Goal: Navigation & Orientation: Find specific page/section

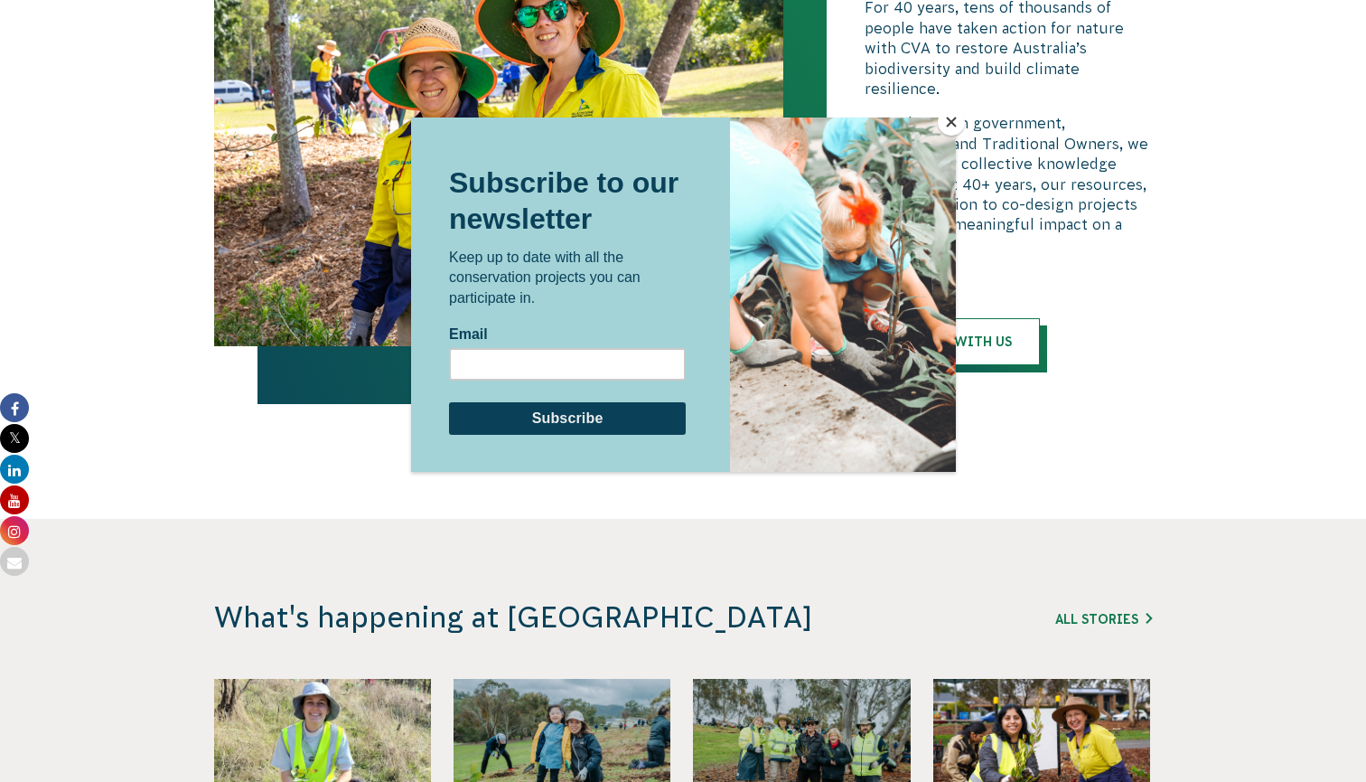
scroll to position [4083, 0]
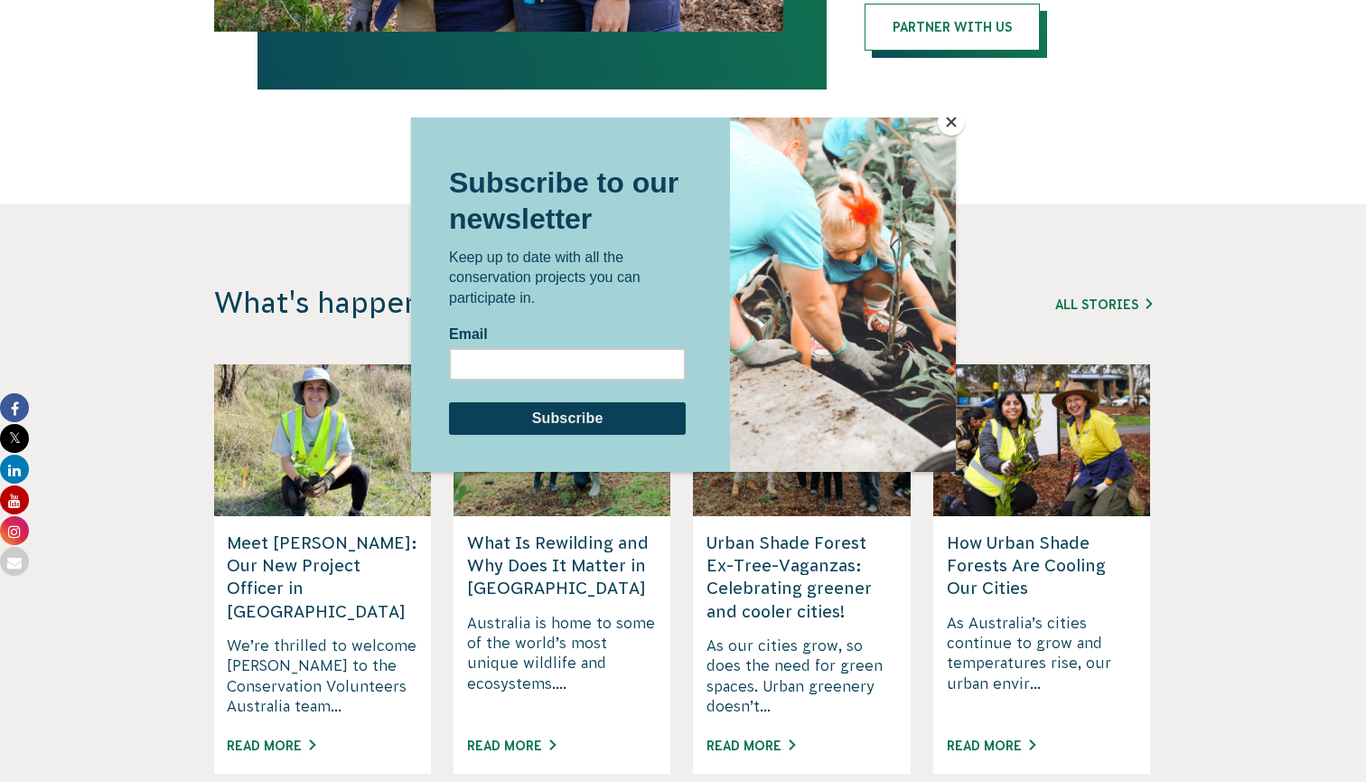
click at [939, 118] on button "Close" at bounding box center [951, 121] width 27 height 27
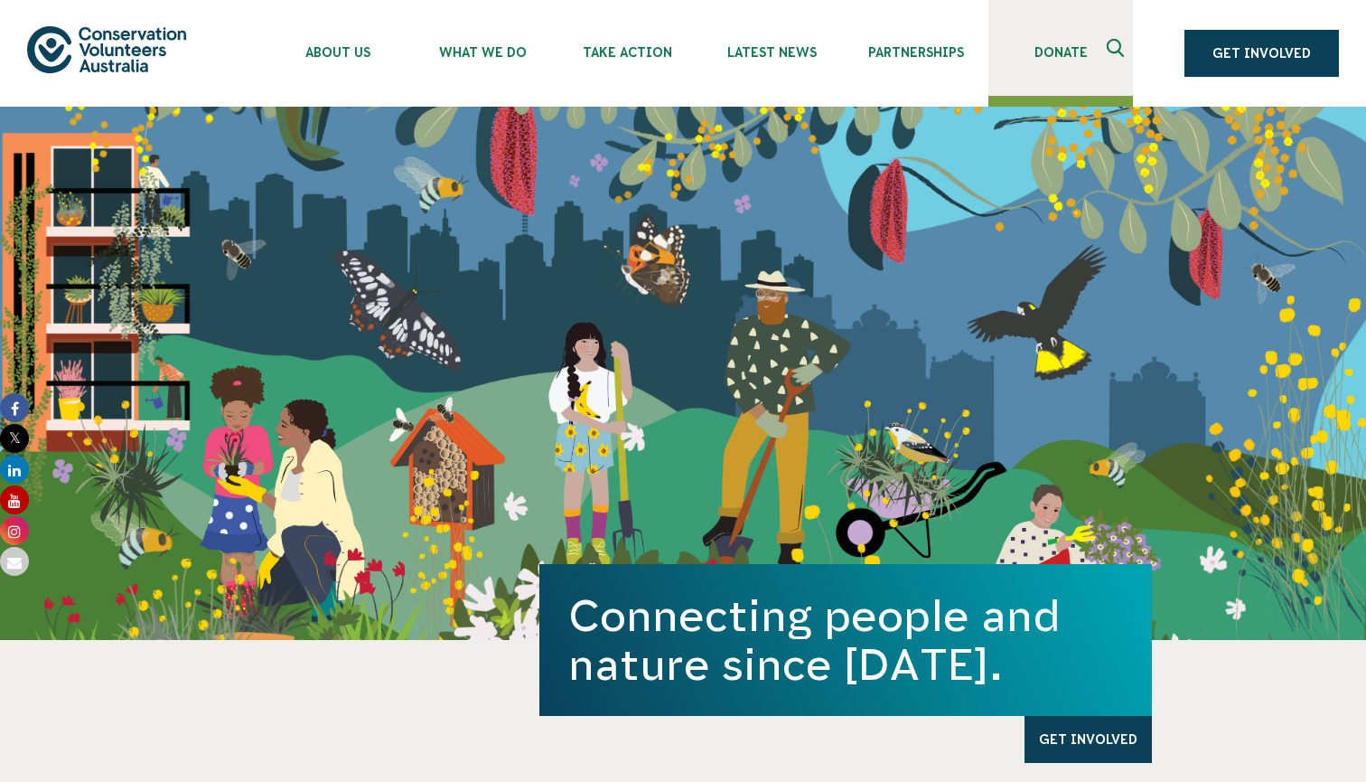
scroll to position [0, 0]
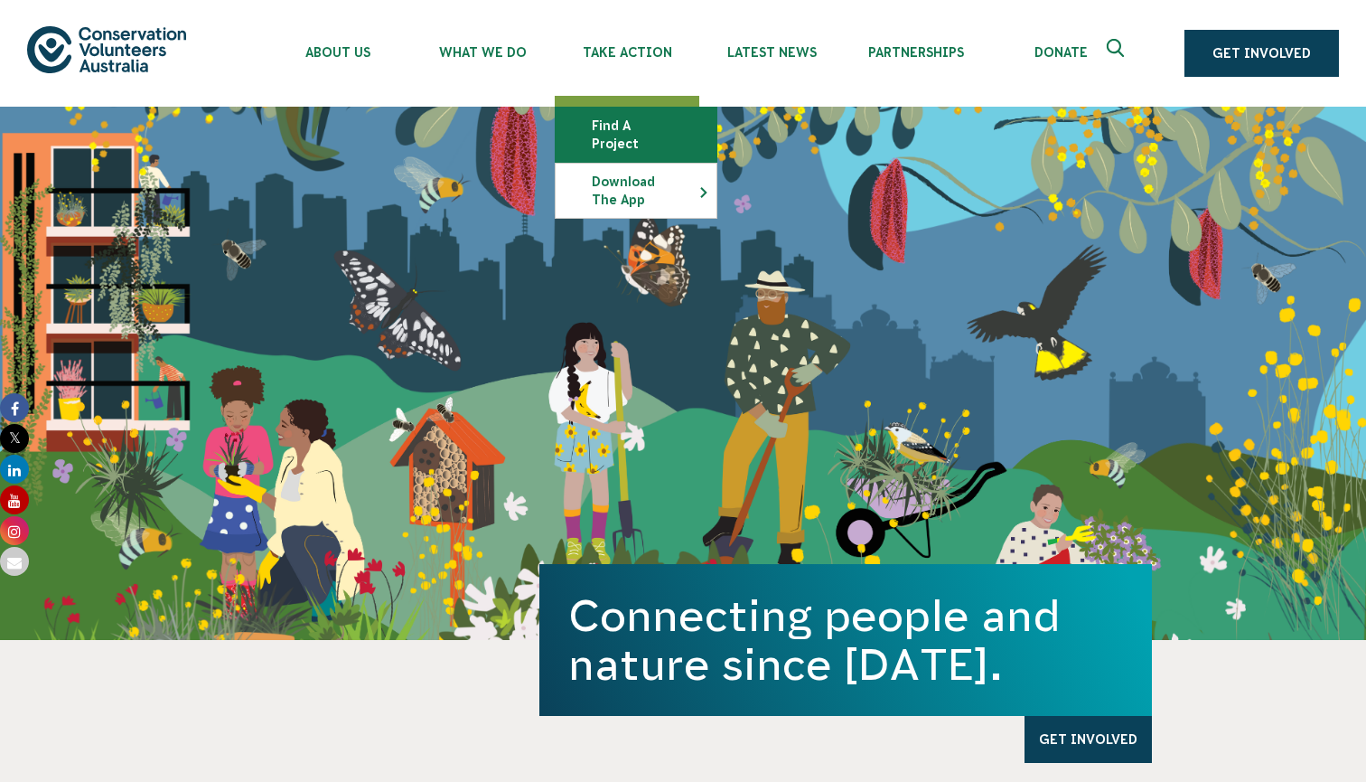
click at [661, 122] on link "Find a project" at bounding box center [636, 135] width 161 height 54
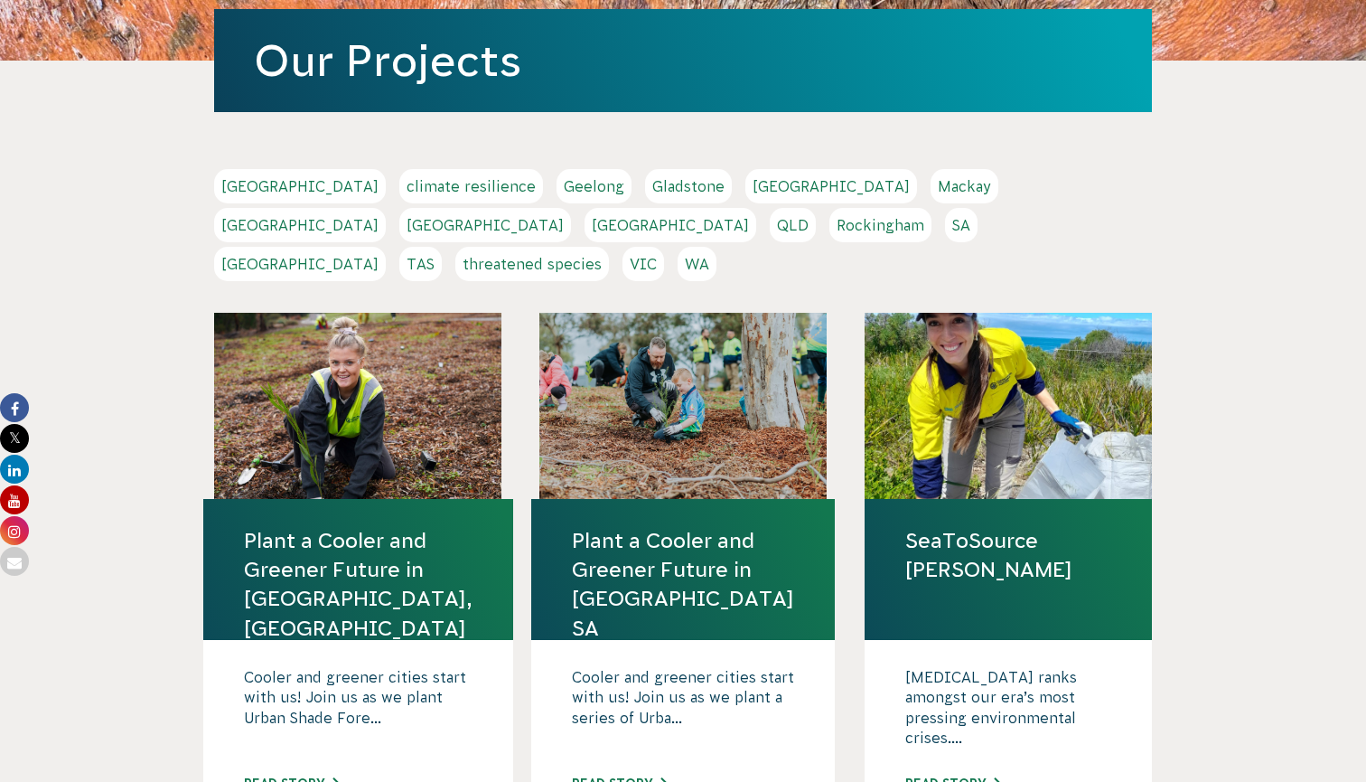
scroll to position [183, 0]
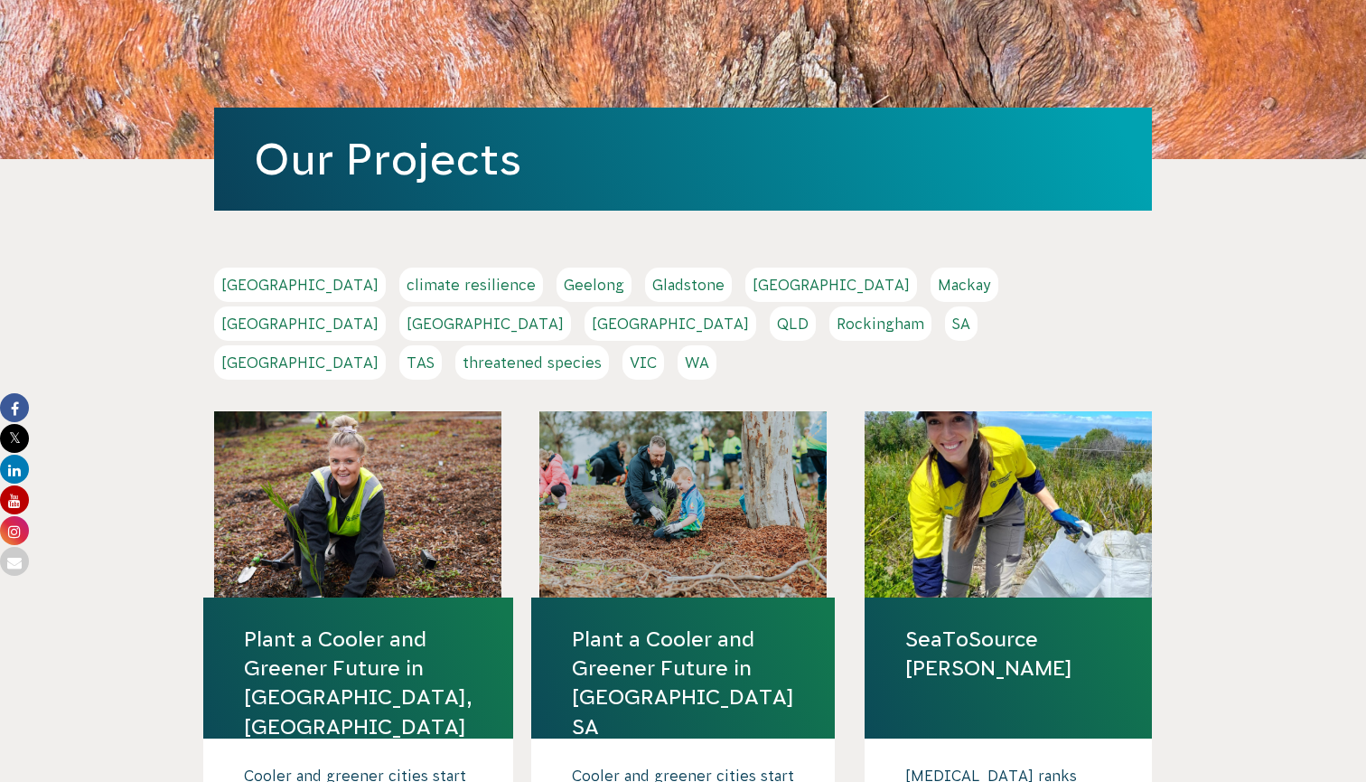
click at [945, 330] on link "SA" at bounding box center [961, 323] width 33 height 34
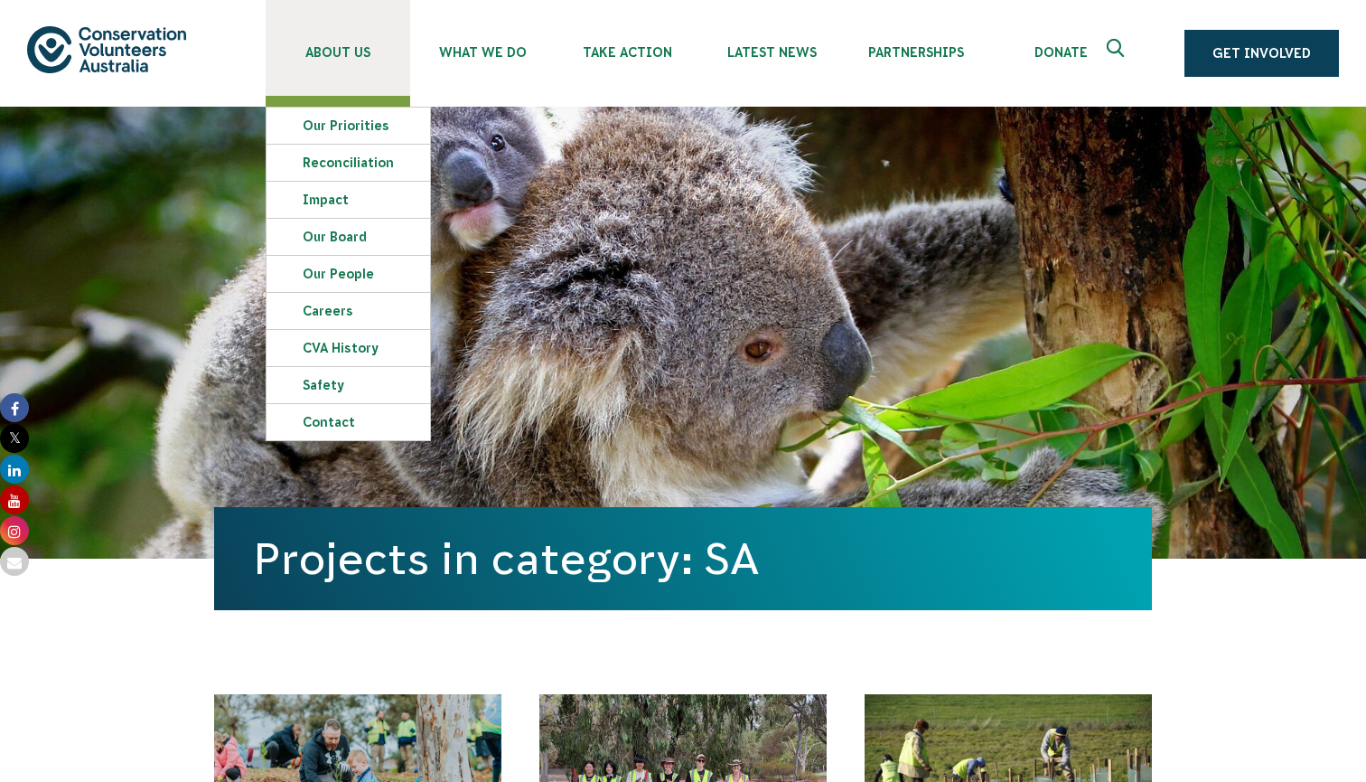
click at [333, 48] on span "About Us" at bounding box center [338, 52] width 145 height 14
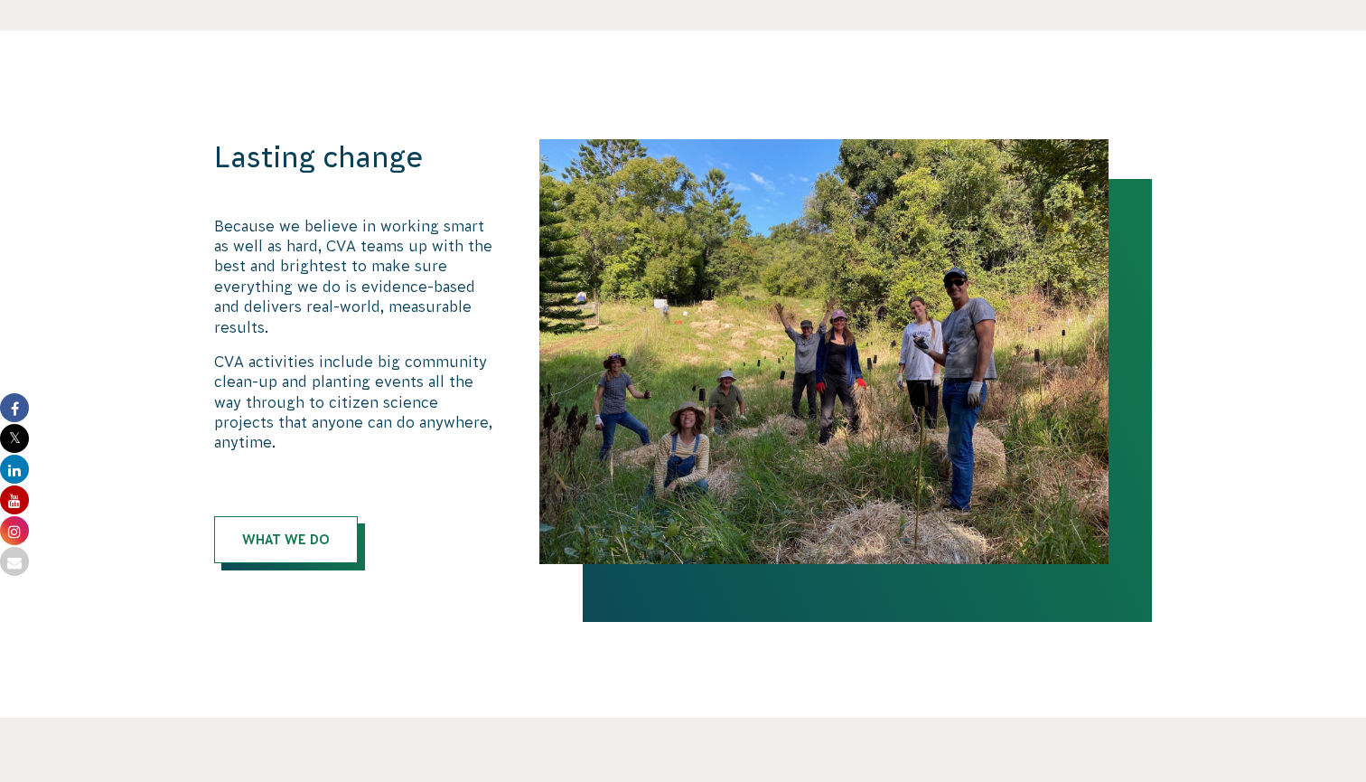
click at [418, 427] on div "Lasting change Because we believe in working smart as well as hard, CVA teams u…" at bounding box center [357, 351] width 287 height 423
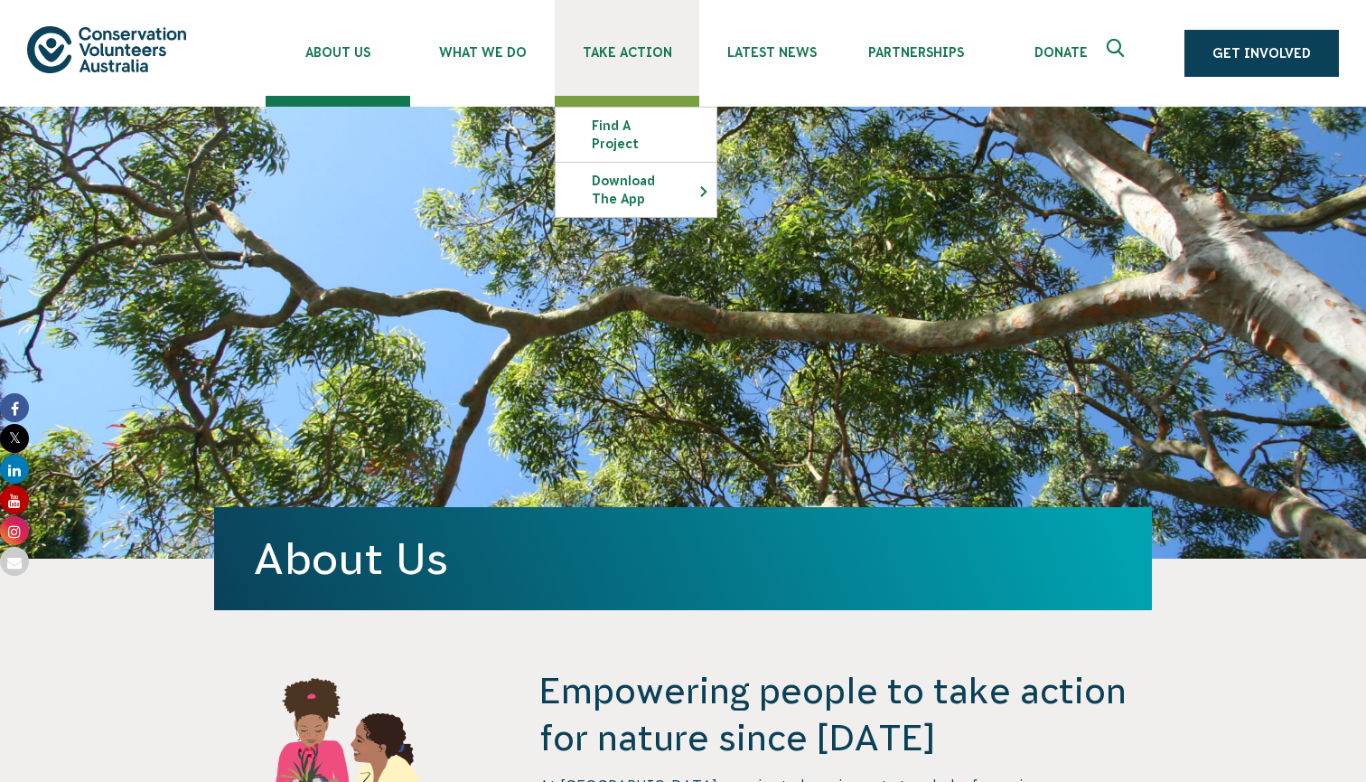
click at [628, 52] on span "Take Action" at bounding box center [627, 52] width 145 height 14
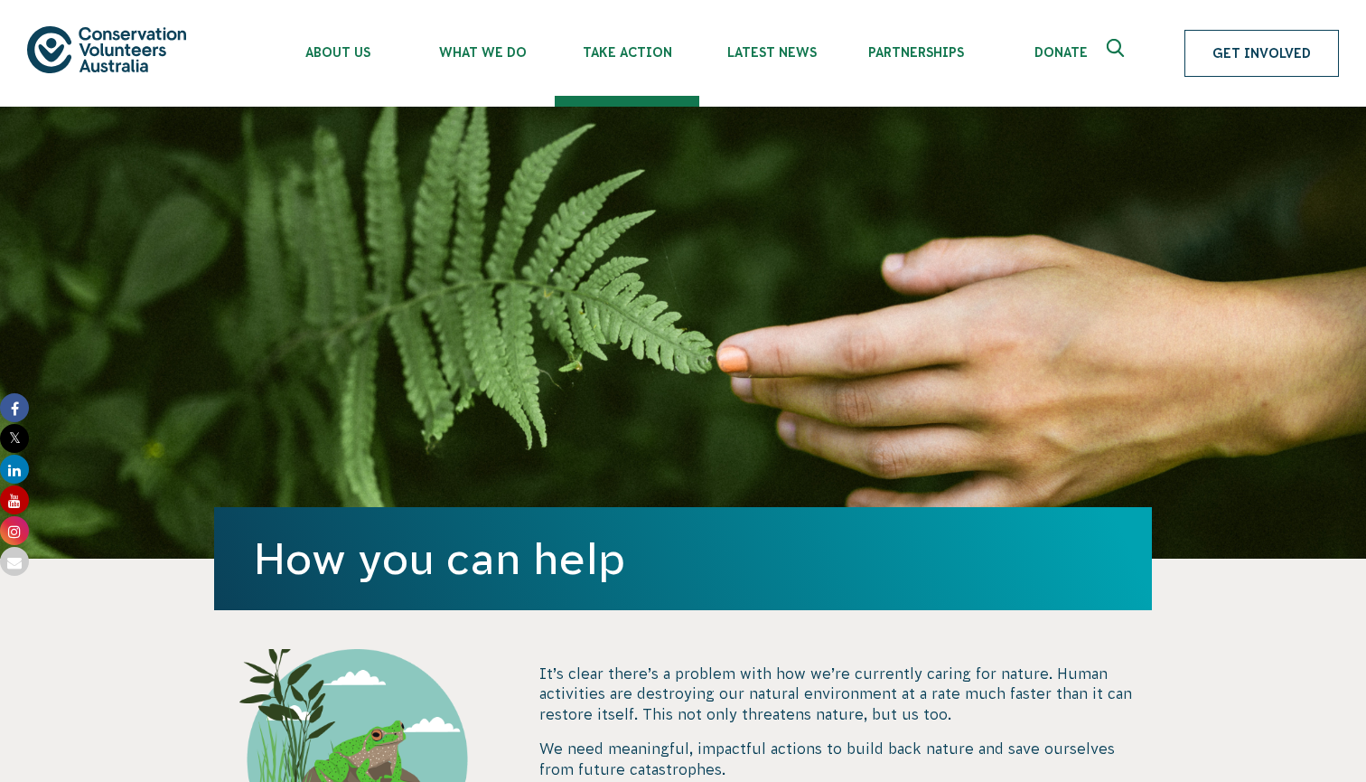
click at [1265, 67] on link "Get Involved" at bounding box center [1262, 53] width 155 height 47
